Goal: Transaction & Acquisition: Purchase product/service

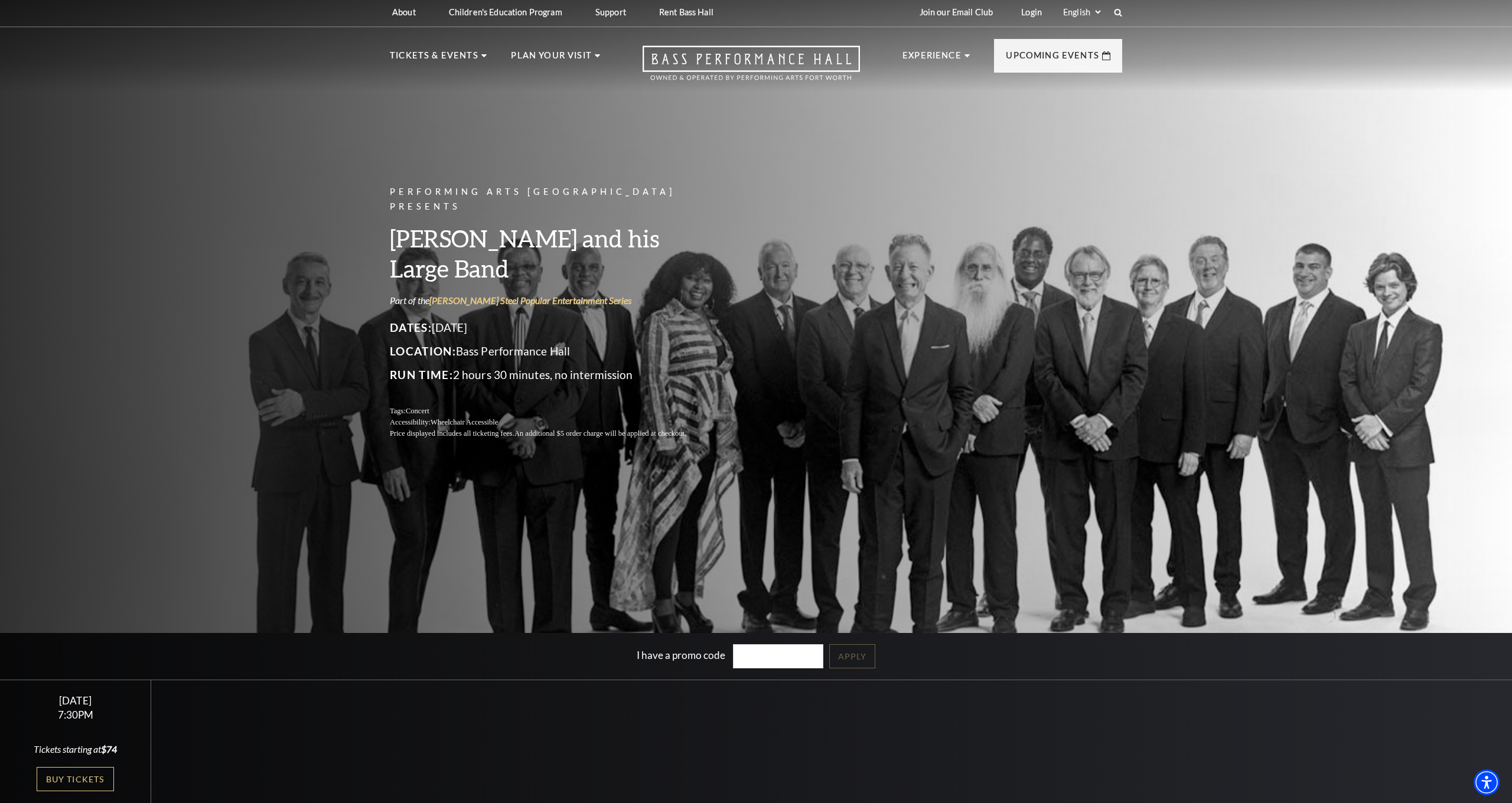
scroll to position [3, 0]
click at [87, 773] on link "Buy Tickets" at bounding box center [75, 778] width 77 height 24
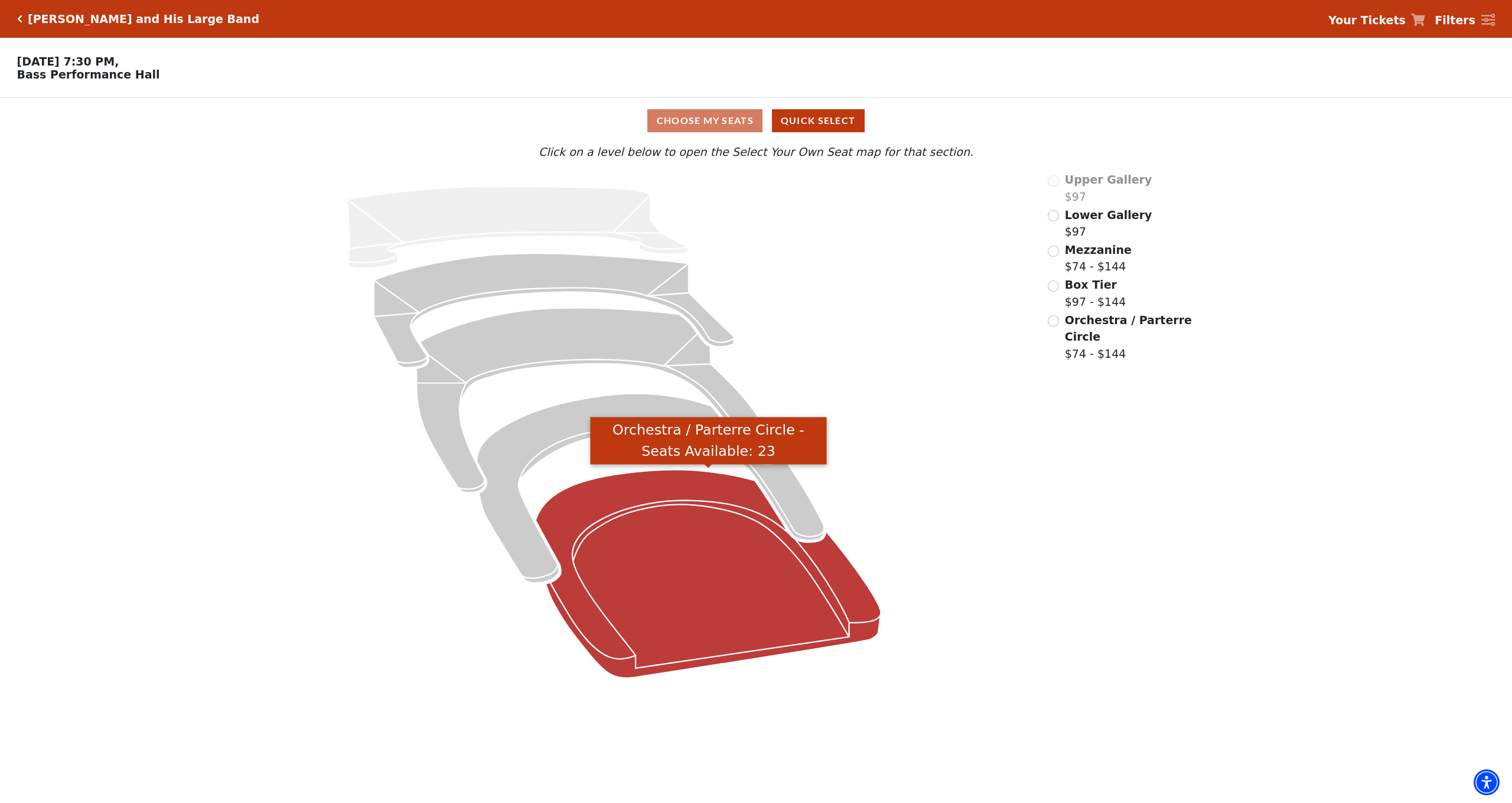
click at [696, 611] on icon "Orchestra / Parterre Circle - Seats Available: 23" at bounding box center [709, 574] width 345 height 208
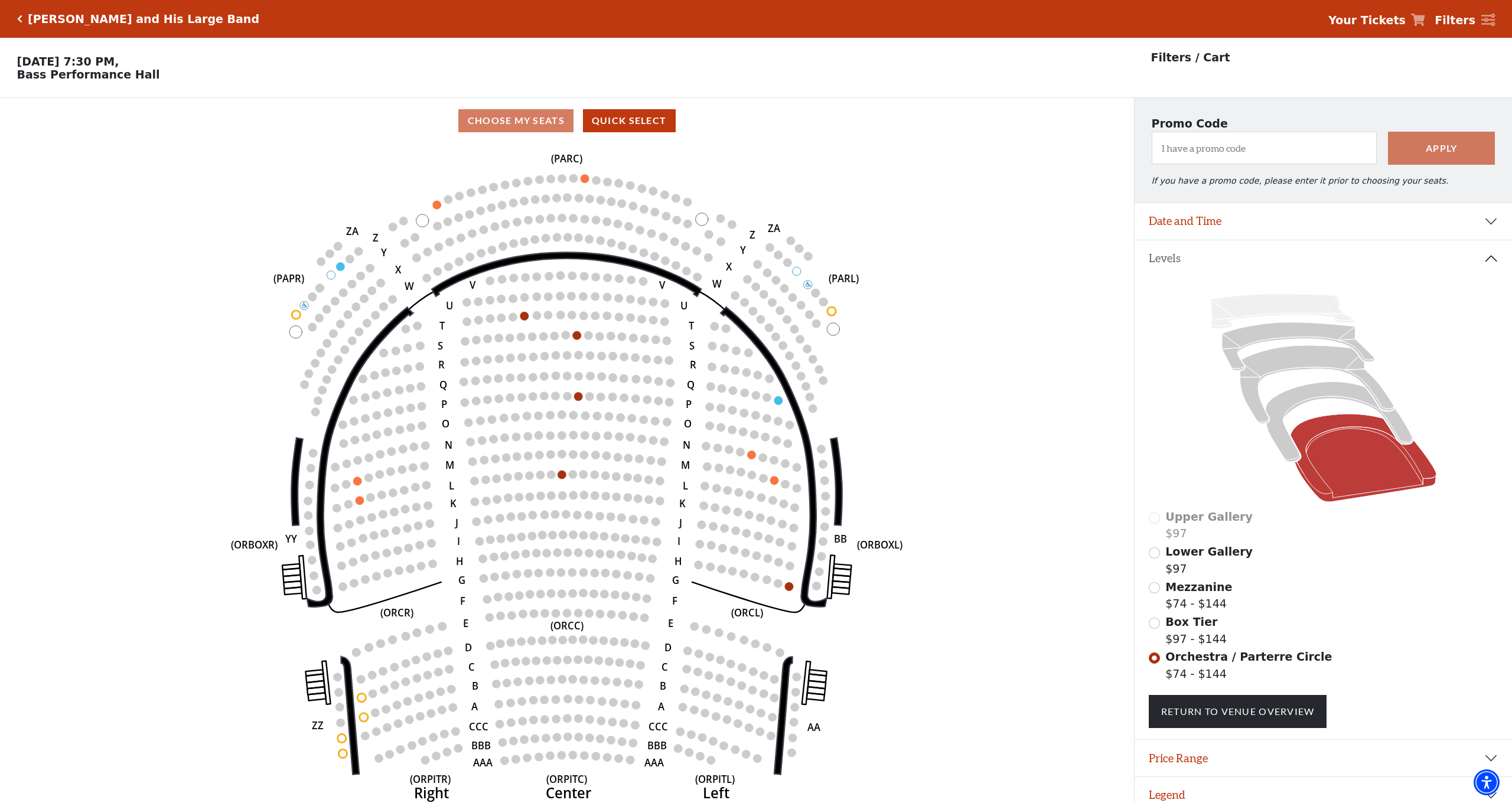
scroll to position [41, 0]
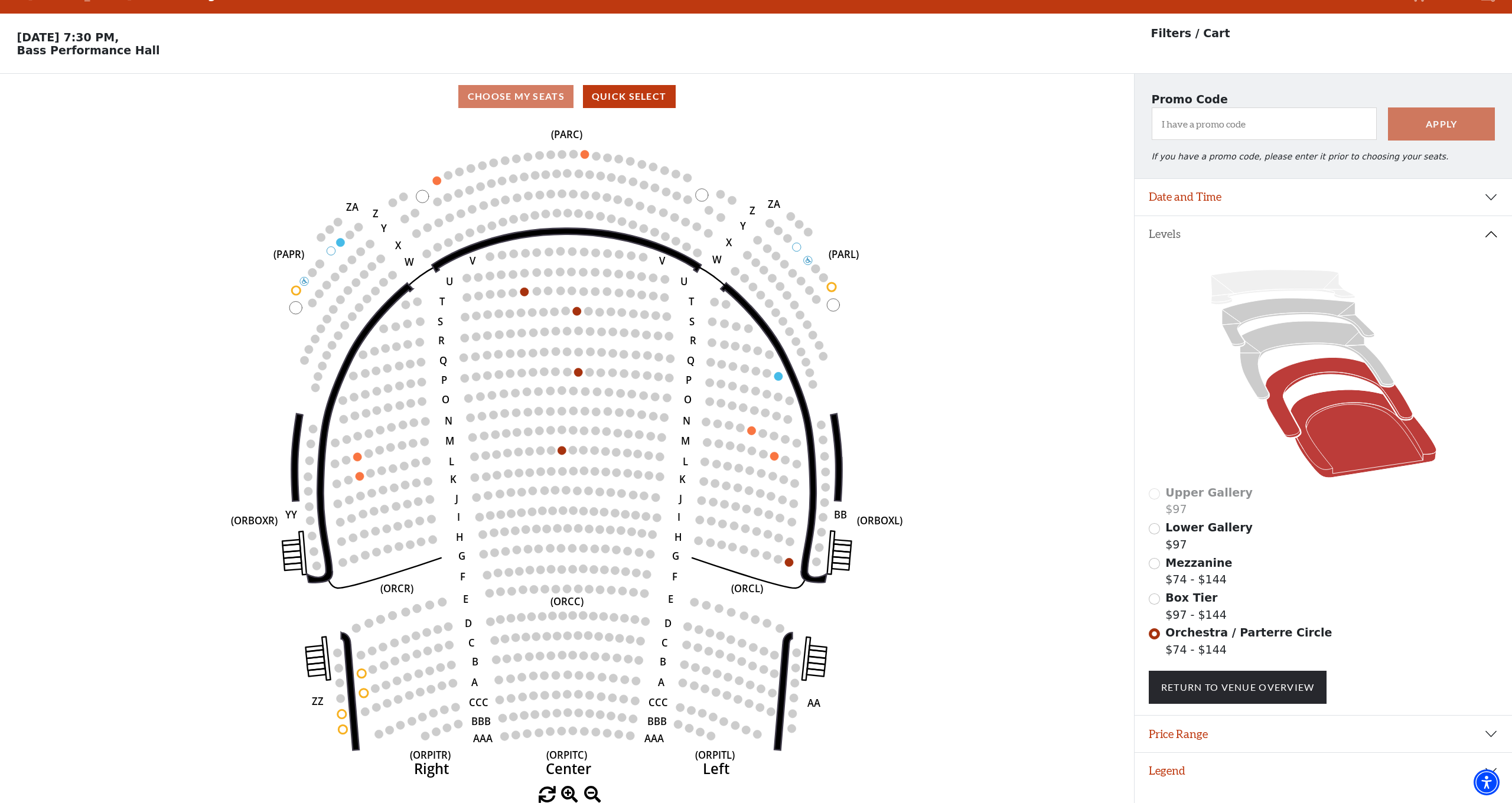
click at [1280, 374] on icon at bounding box center [1339, 398] width 147 height 79
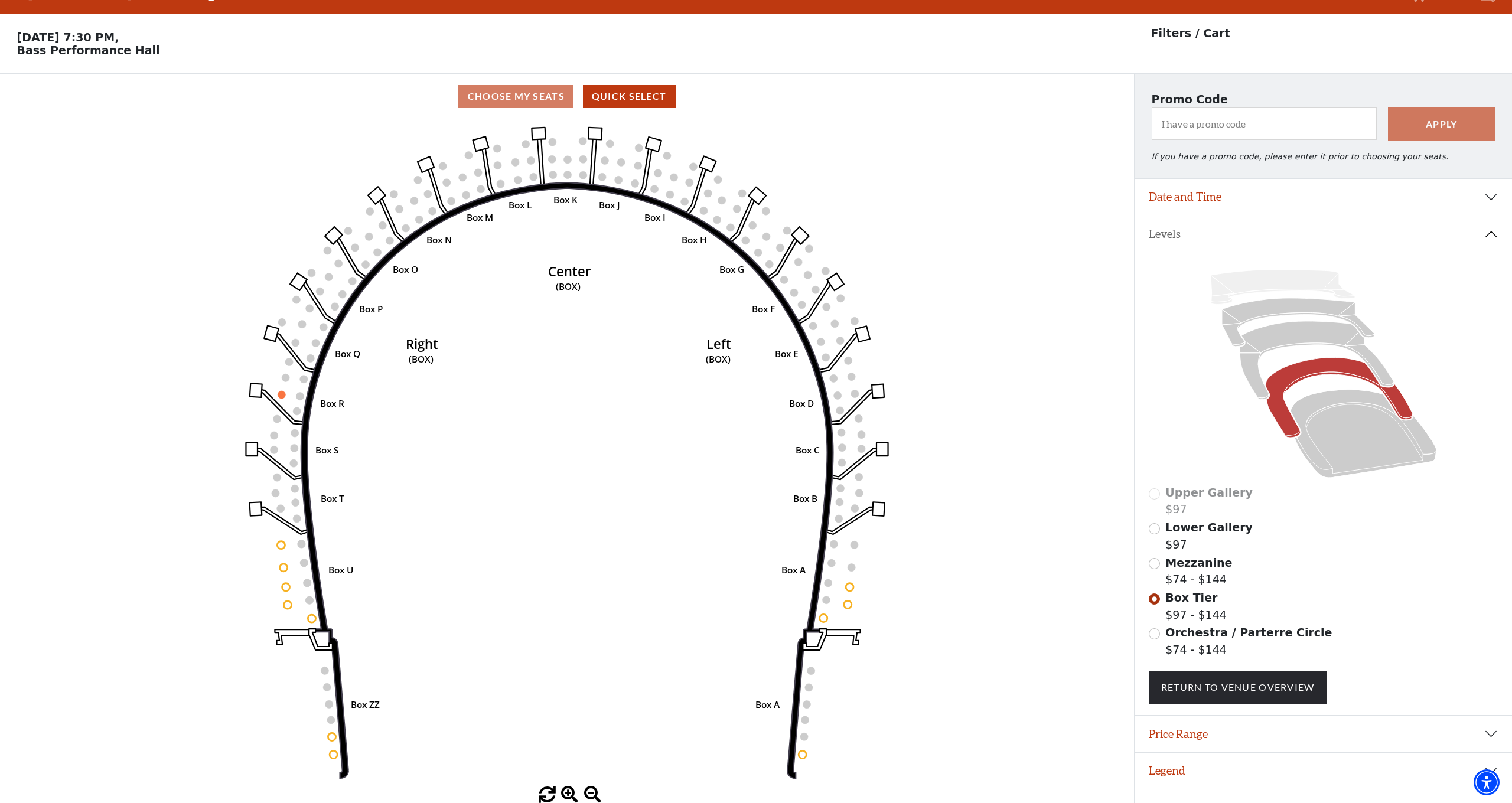
scroll to position [23, 0]
click at [1257, 356] on icon at bounding box center [1316, 361] width 153 height 78
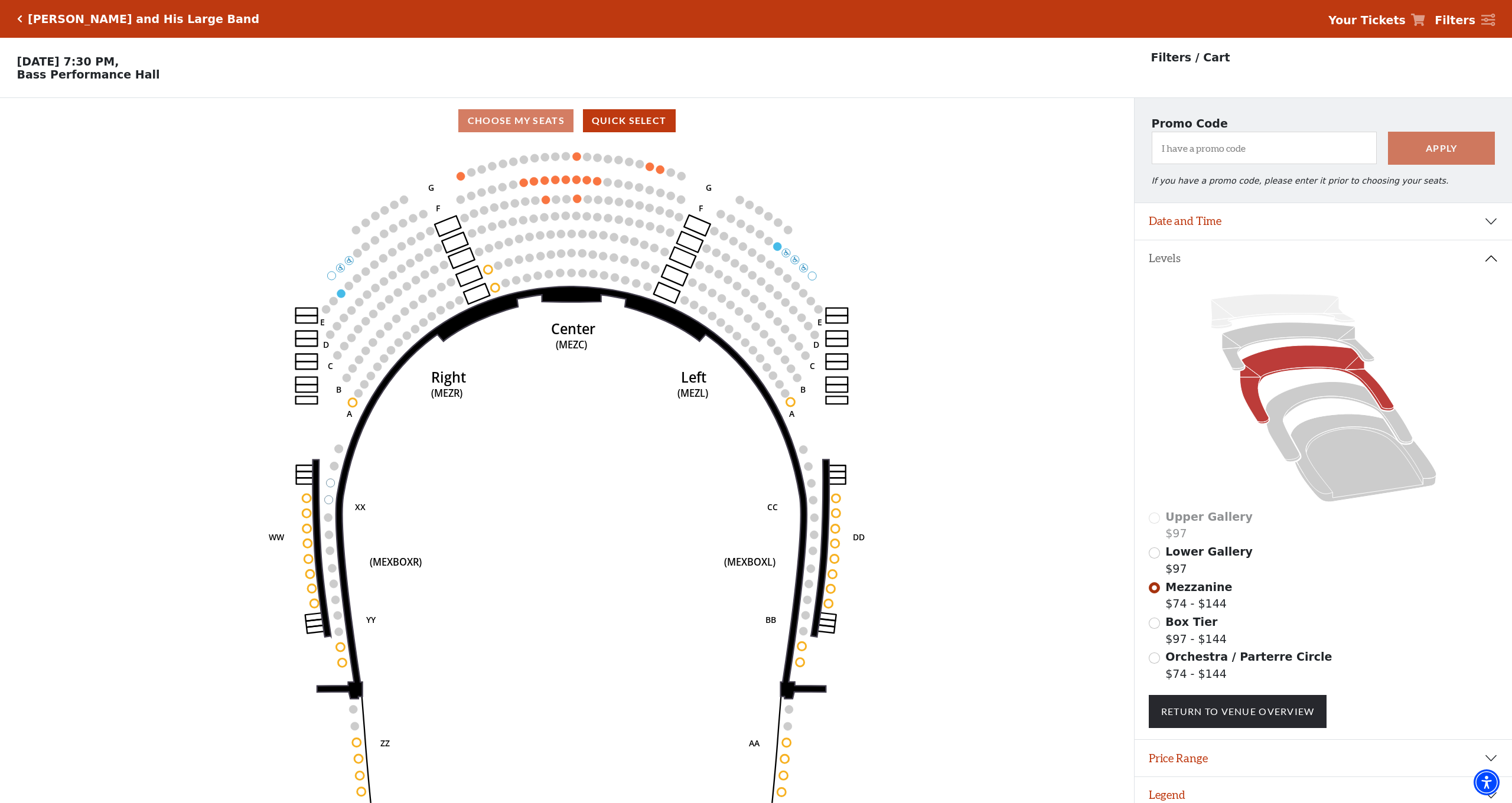
scroll to position [0, 0]
click at [1230, 344] on icon at bounding box center [1298, 347] width 152 height 49
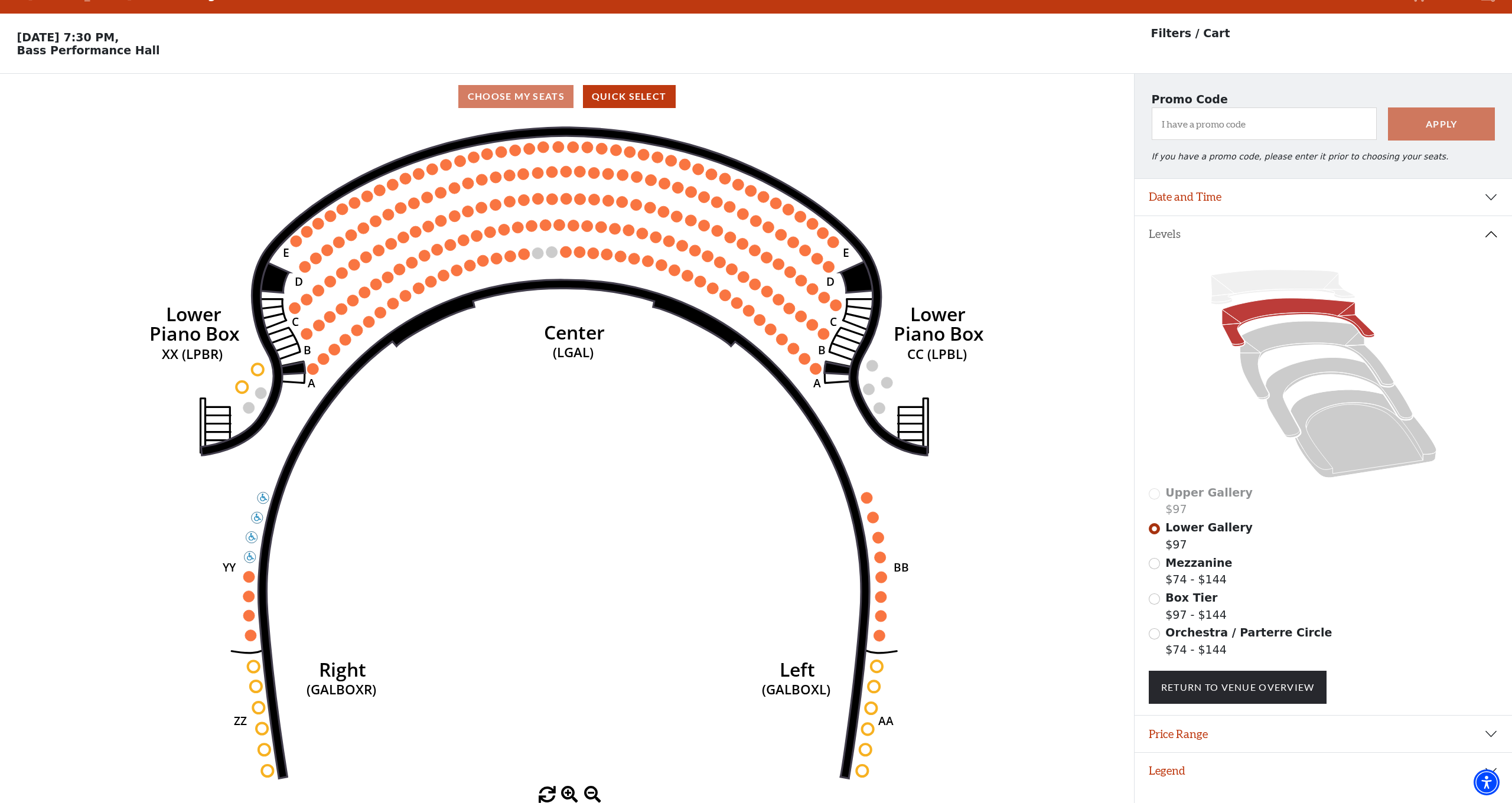
scroll to position [23, 0]
click at [1236, 290] on icon at bounding box center [1283, 288] width 144 height 35
click at [1265, 339] on icon at bounding box center [1316, 361] width 153 height 78
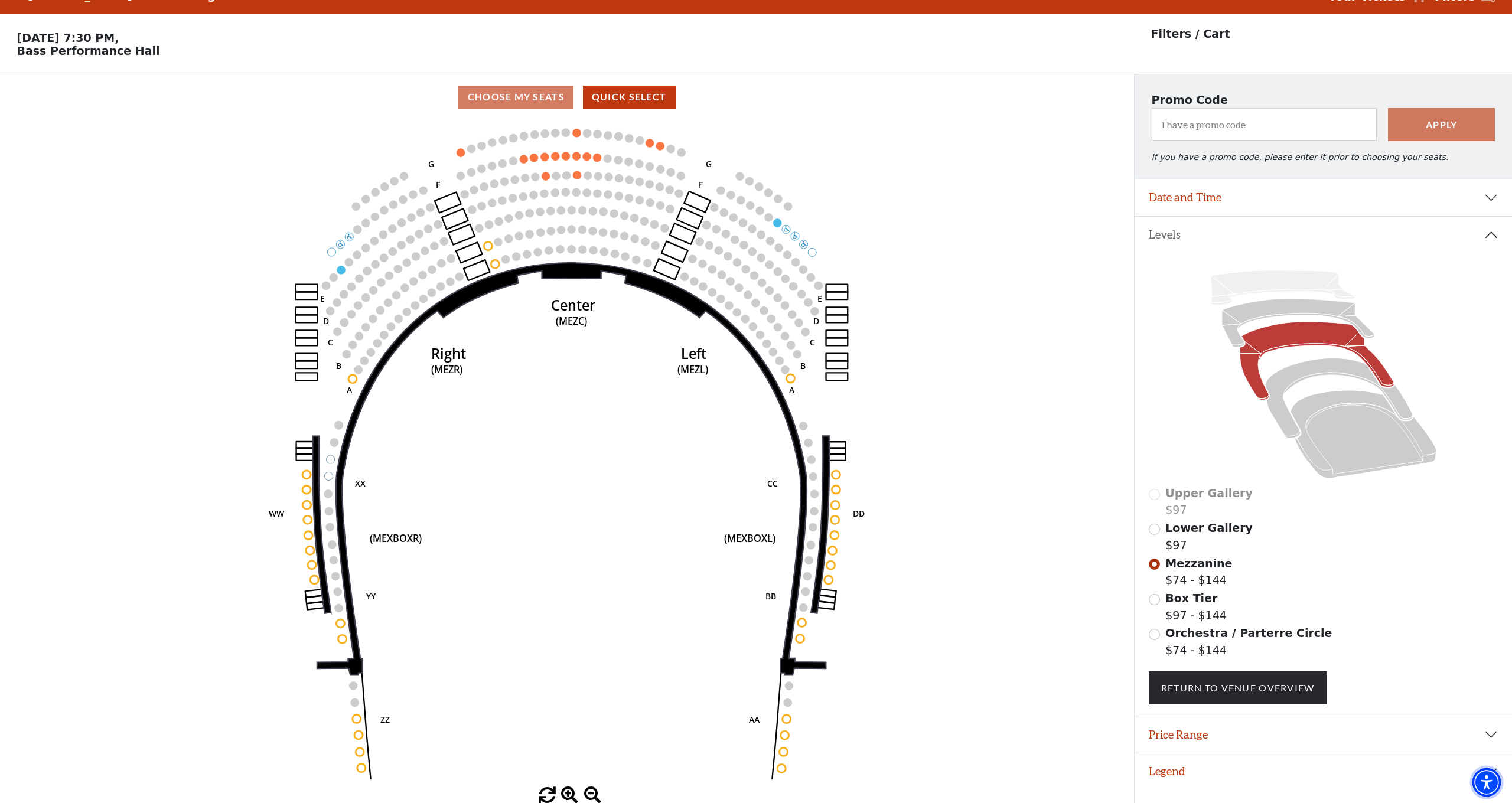
click at [1493, 767] on span "Accessibility Menu" at bounding box center [1486, 782] width 41 height 41
click at [1492, 767] on span "Accessibility Menu" at bounding box center [1486, 782] width 41 height 41
click at [1492, 198] on button "Date and Time" at bounding box center [1324, 197] width 378 height 36
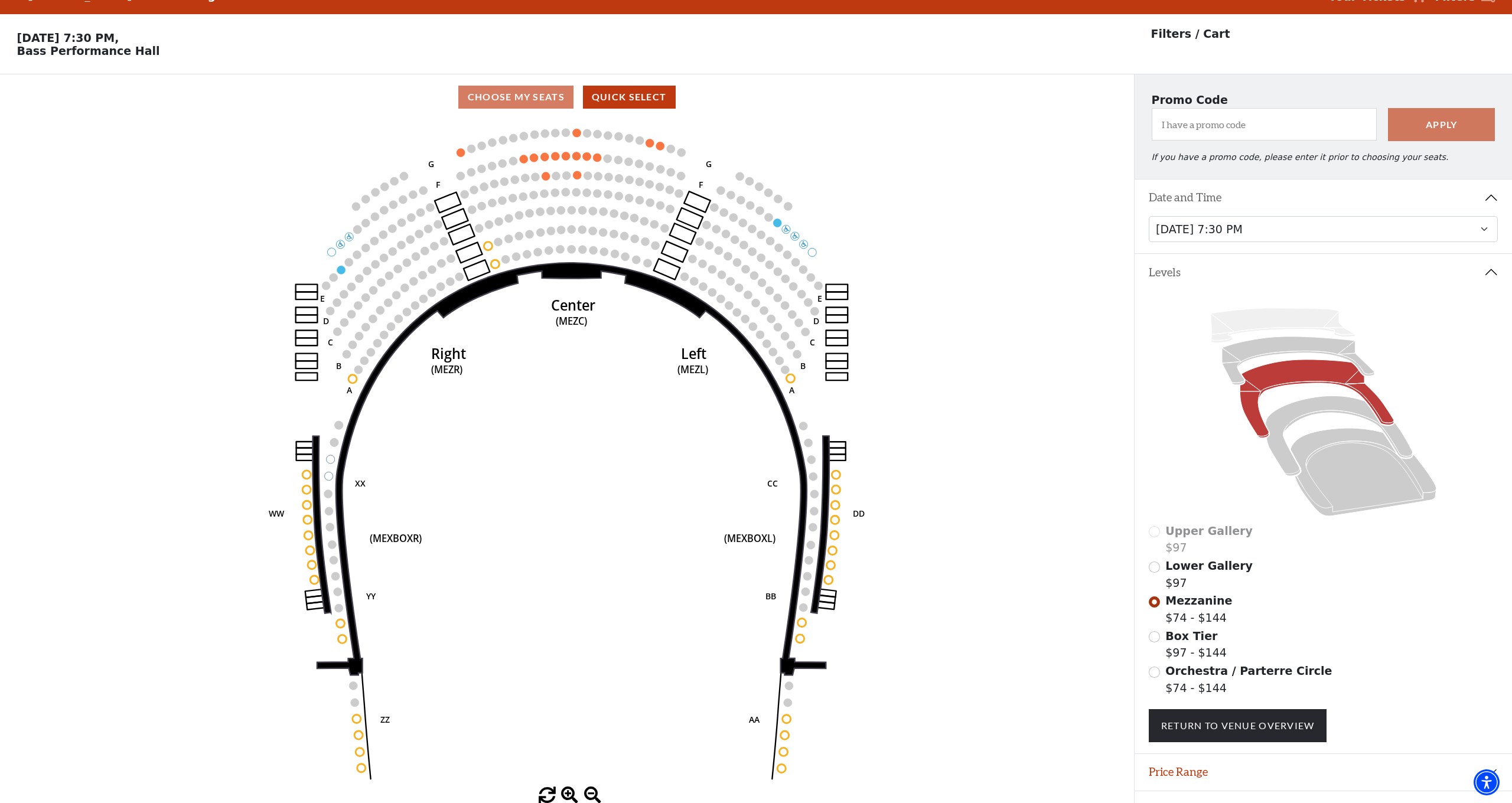
click at [1492, 198] on button "Date and Time" at bounding box center [1324, 197] width 378 height 36
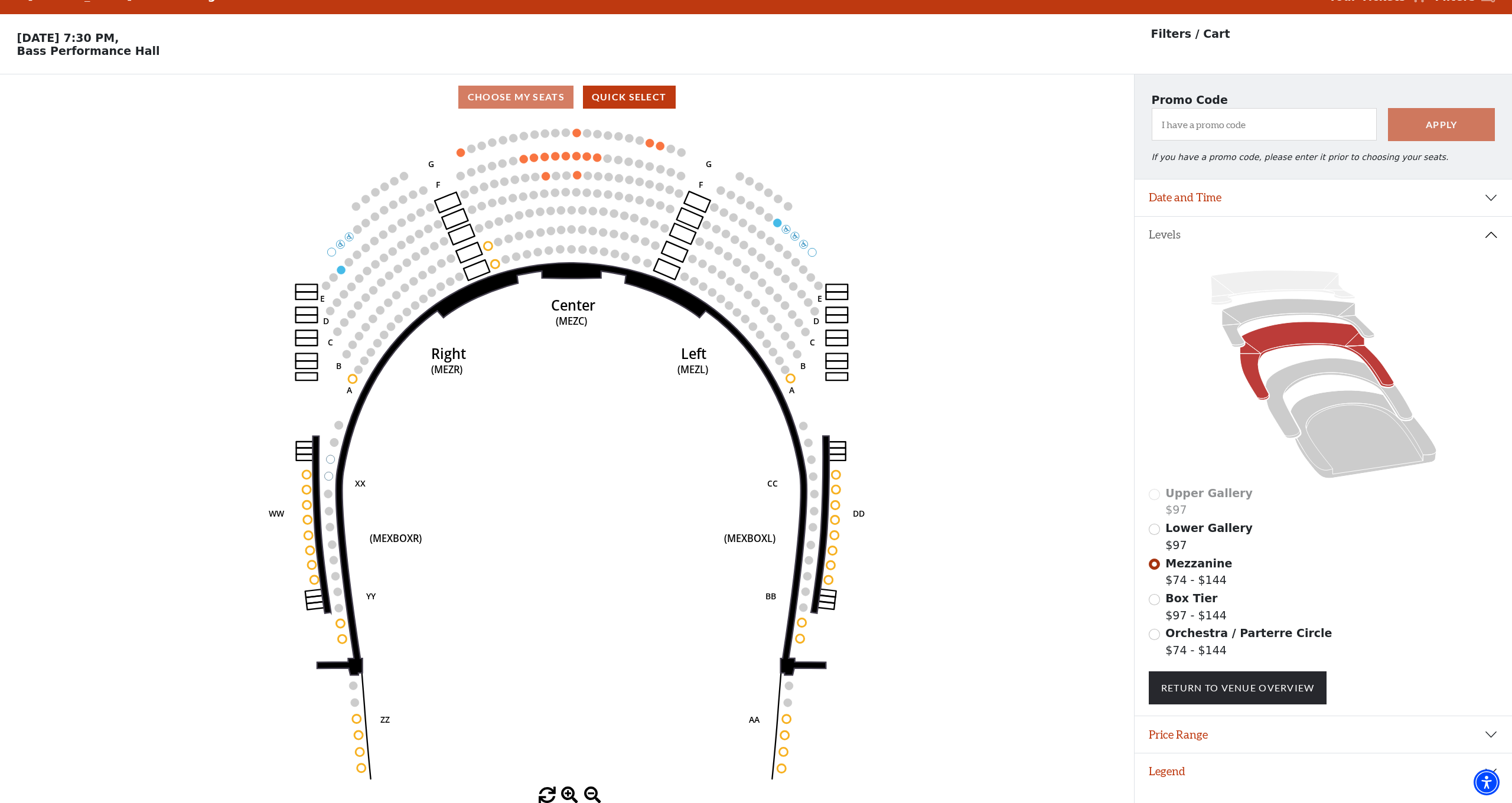
click at [1495, 728] on button "Price Range" at bounding box center [1324, 734] width 378 height 36
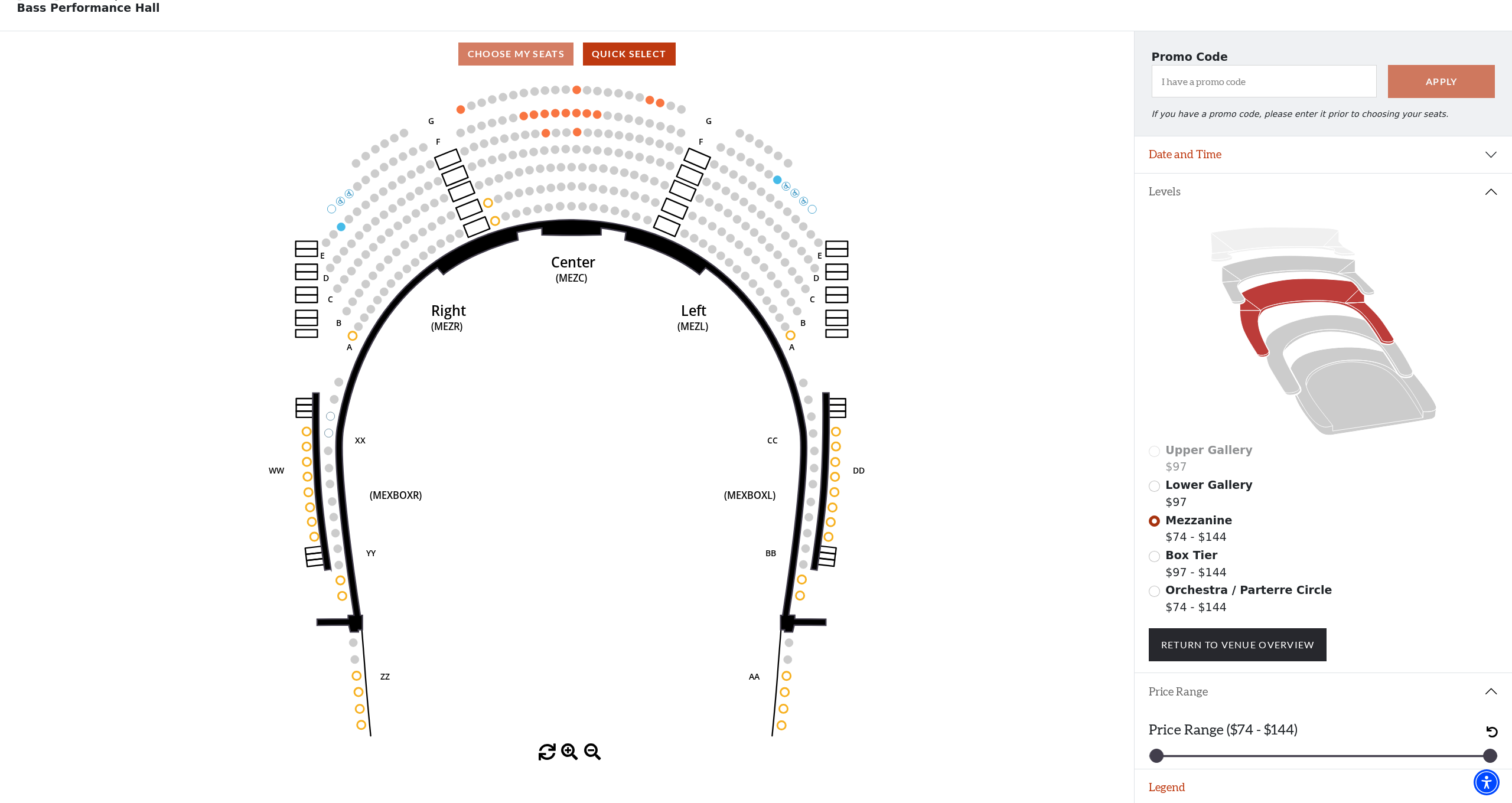
scroll to position [66, 0]
click at [1492, 686] on button "Price Range" at bounding box center [1324, 691] width 378 height 36
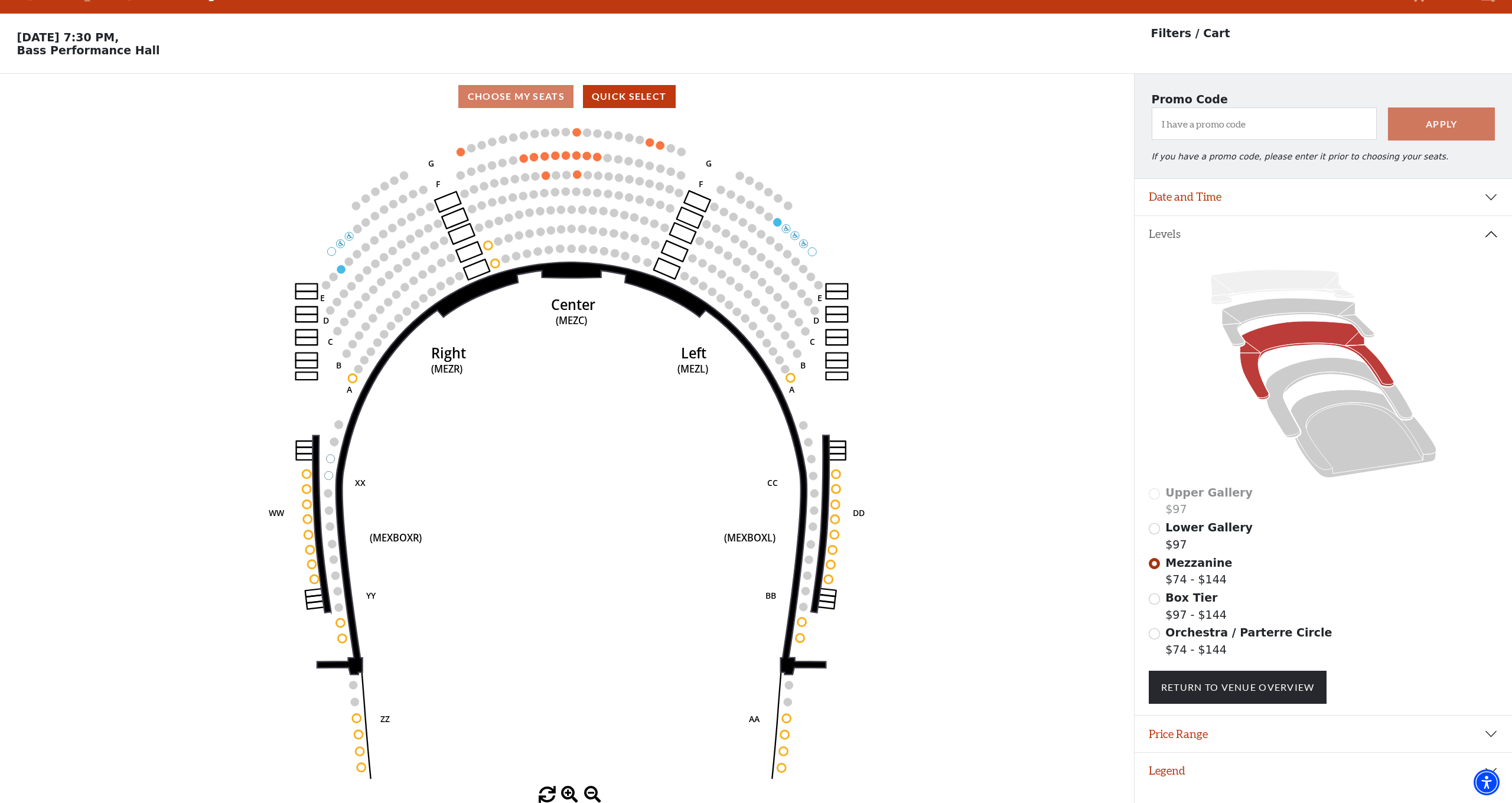
scroll to position [23, 0]
